Goal: Go to known website: Access a specific website the user already knows

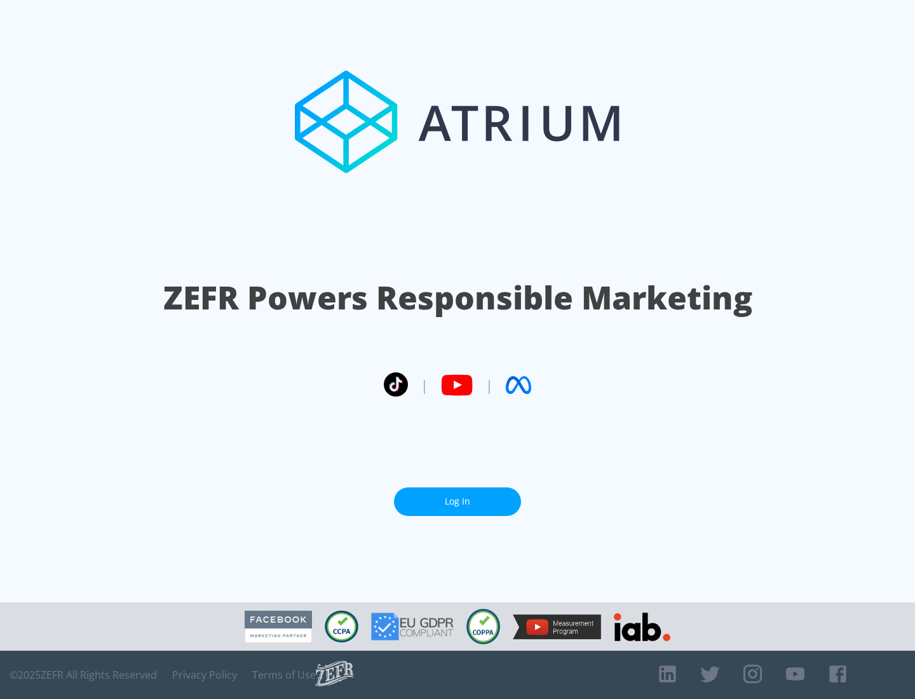
click at [457, 496] on link "Log In" at bounding box center [457, 501] width 127 height 29
